Goal: Information Seeking & Learning: Learn about a topic

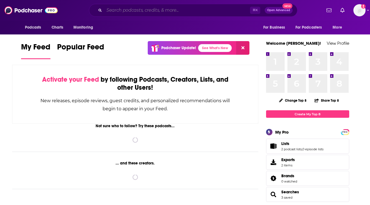
click at [190, 9] on input "Search podcasts, credits, & more..." at bounding box center [177, 10] width 146 height 9
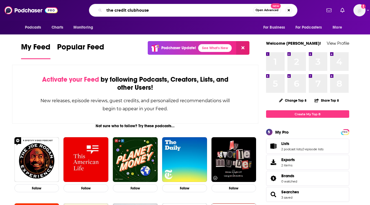
type input "the credit clubhouse"
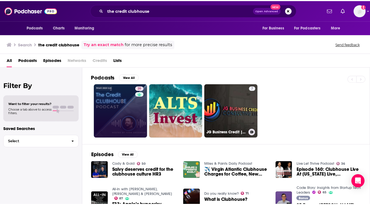
scroll to position [1, 0]
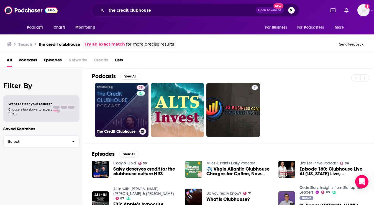
click at [119, 104] on link "39 The Credit Clubhouse" at bounding box center [122, 110] width 54 height 54
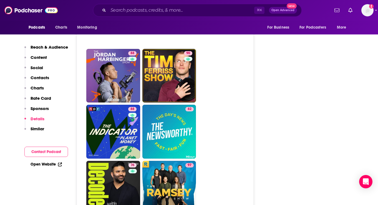
scroll to position [1059, 0]
